Goal: Complete application form

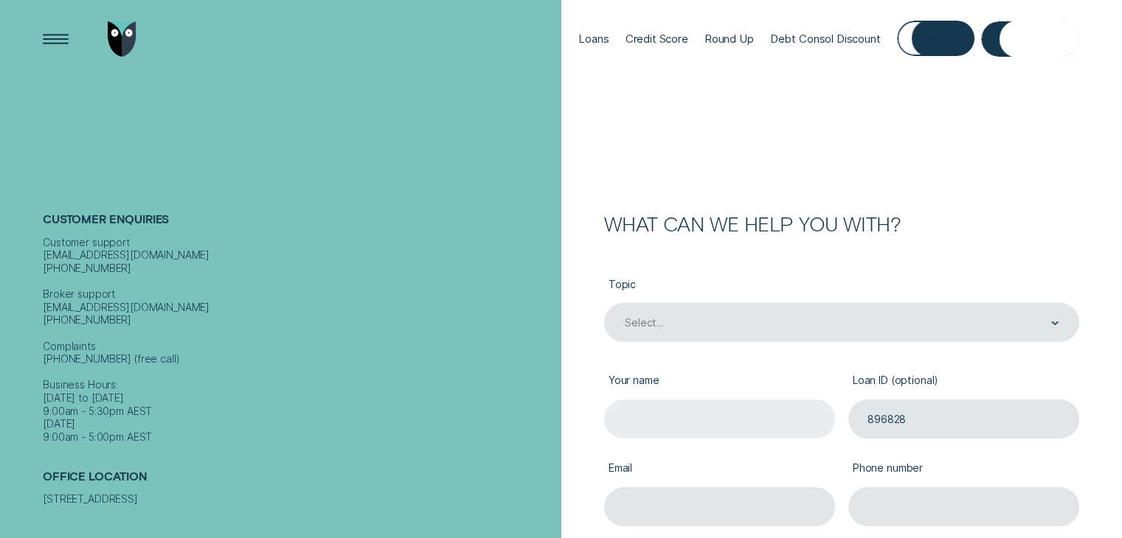
type input "896828"
click at [676, 416] on input "Your name" at bounding box center [719, 419] width 231 height 39
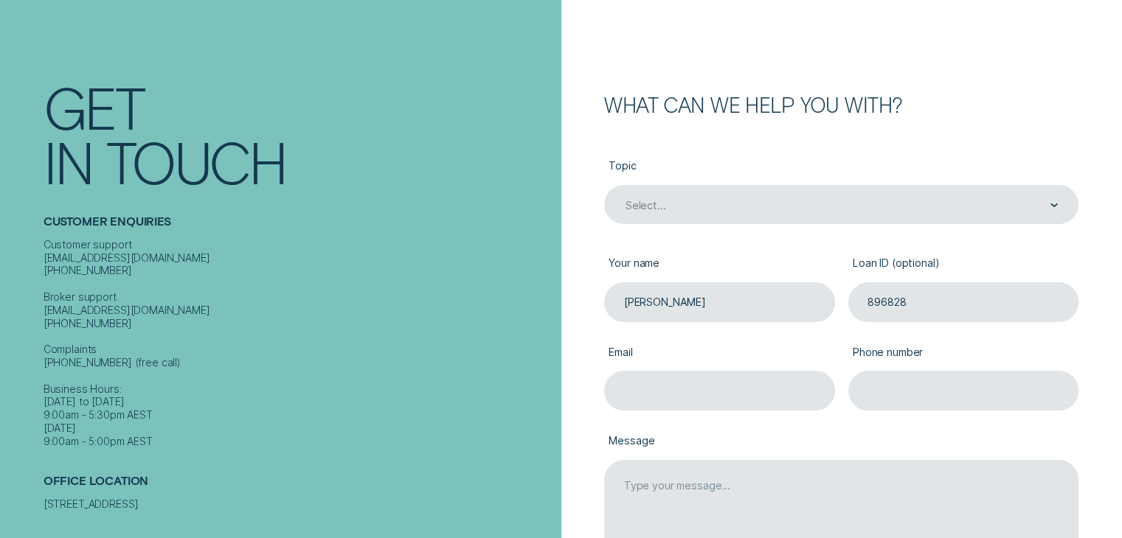
scroll to position [148, 0]
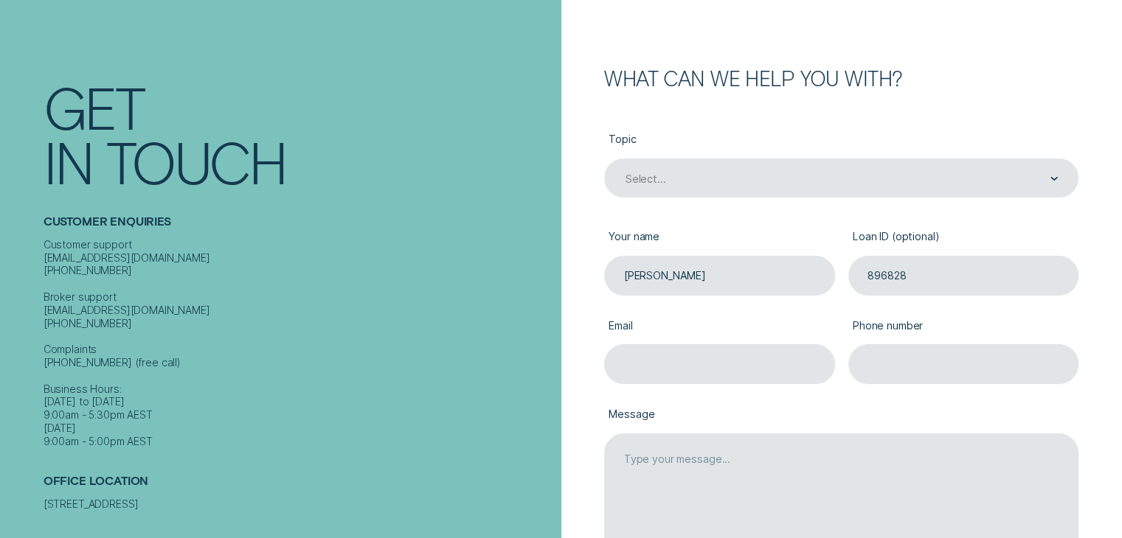
type input "[PERSON_NAME]"
click at [679, 339] on label "Email" at bounding box center [719, 326] width 231 height 36
click at [679, 344] on input "Email" at bounding box center [719, 363] width 231 height 39
type input "[EMAIL_ADDRESS][DOMAIN_NAME]"
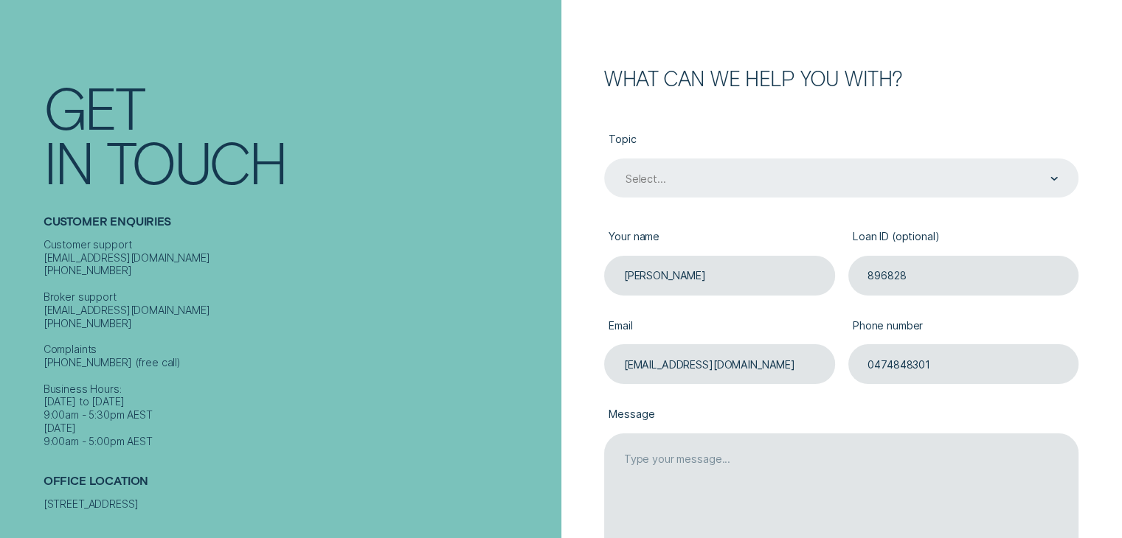
type input "0474848301"
click at [693, 172] on div "Select..." at bounding box center [841, 179] width 434 height 15
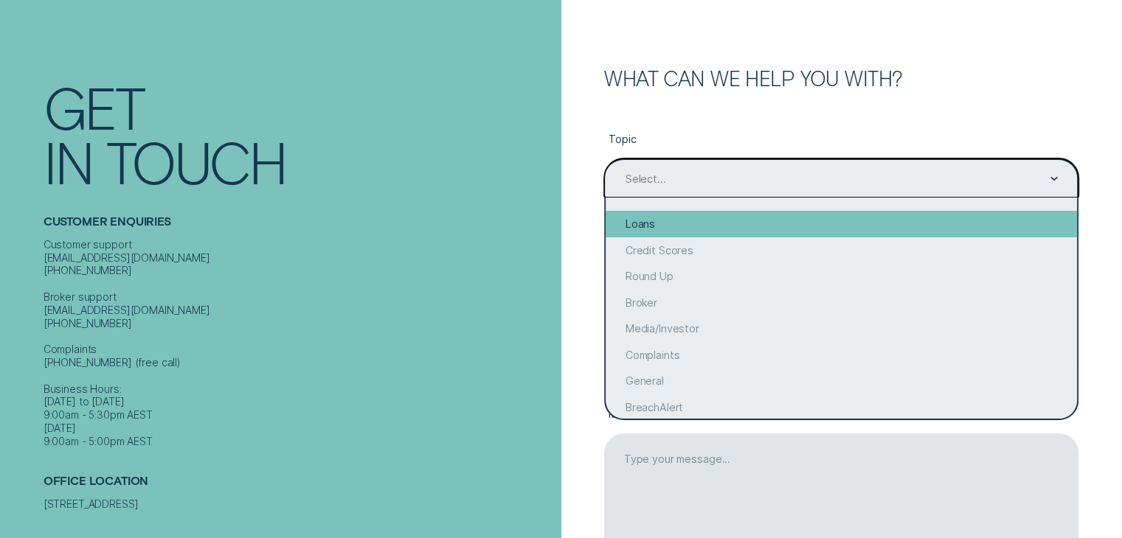
click at [679, 227] on div "Loans" at bounding box center [841, 224] width 471 height 27
type input "Loans"
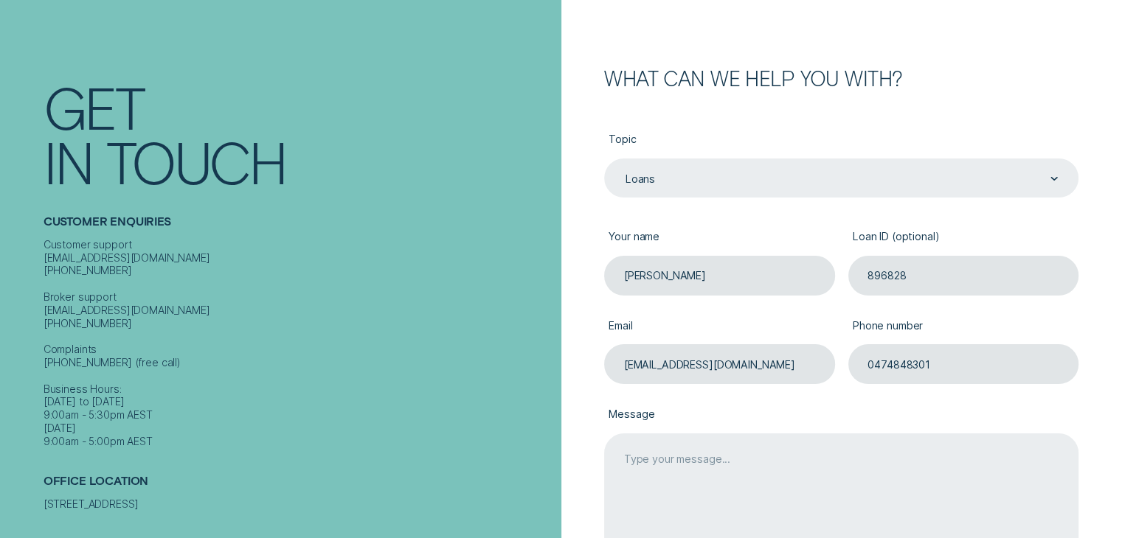
click at [717, 482] on textarea "Message" at bounding box center [841, 497] width 474 height 126
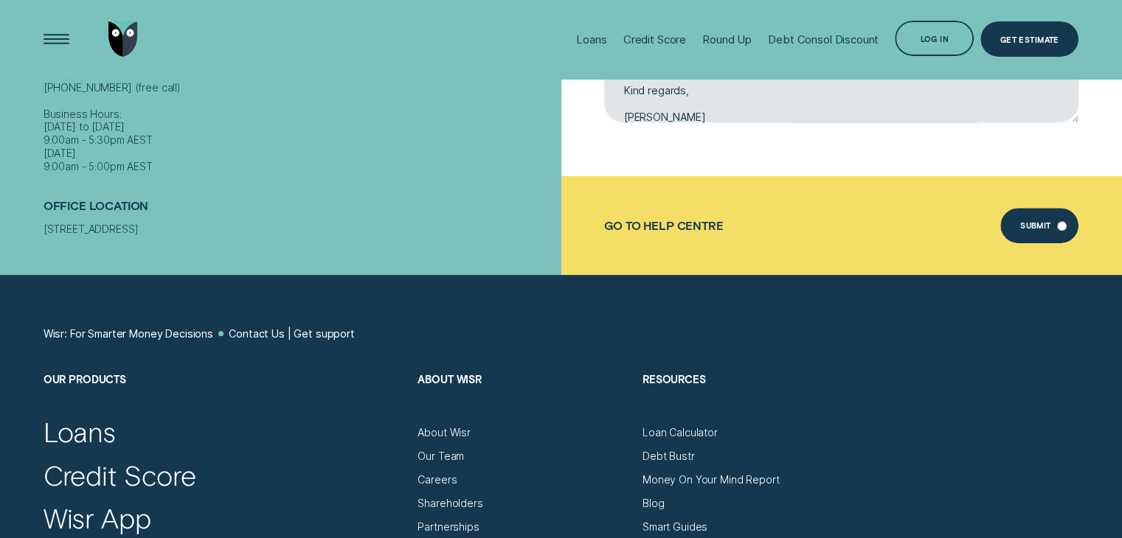
scroll to position [538, 0]
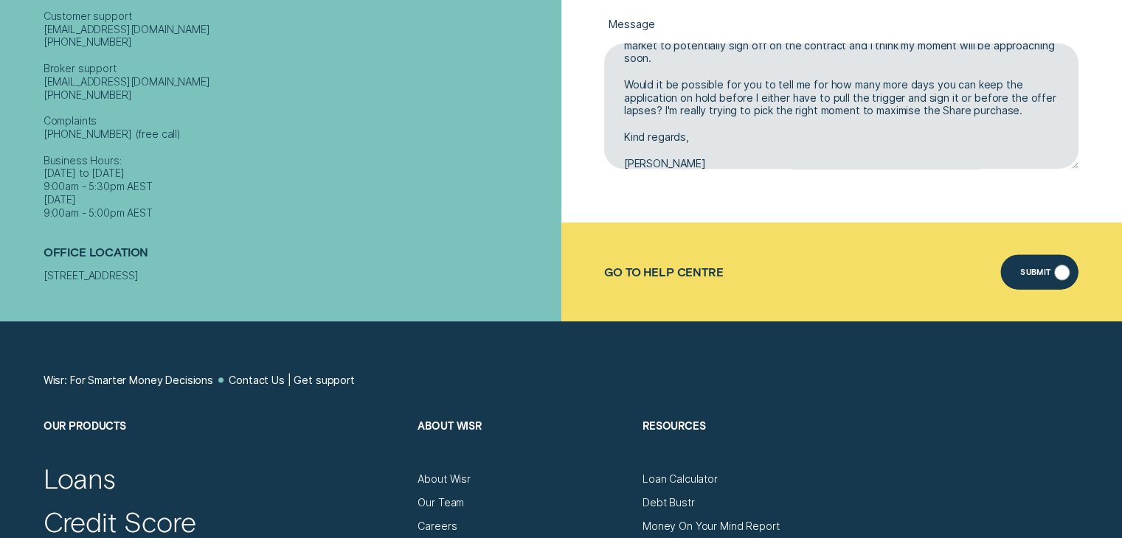
type textarea "Hi there, My loan was recently pre-approved. I have been waiting for the right …"
click at [1039, 266] on div "Submit" at bounding box center [1039, 271] width 79 height 35
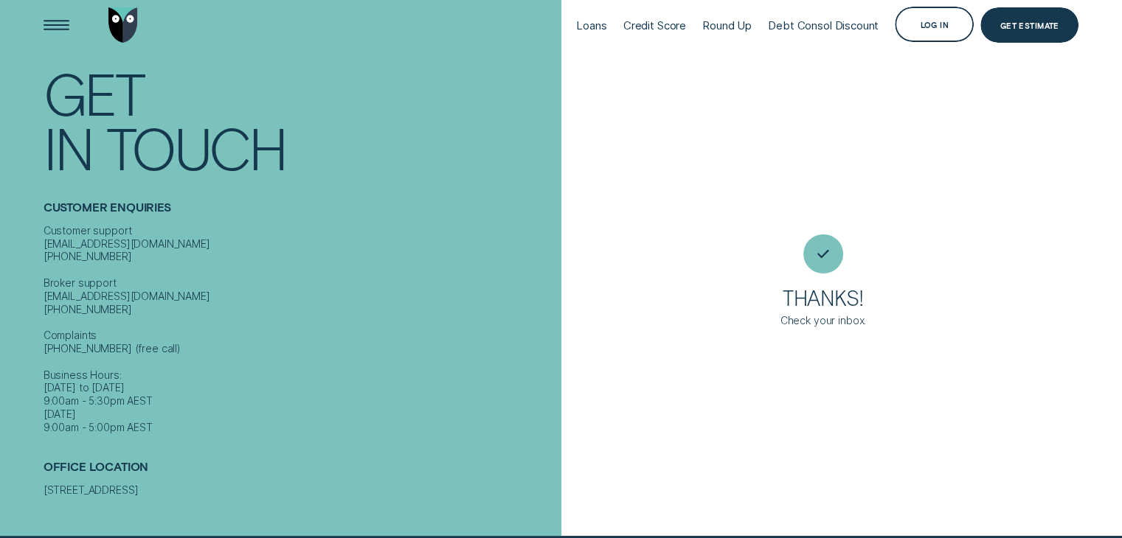
scroll to position [12, 0]
